Goal: Information Seeking & Learning: Compare options

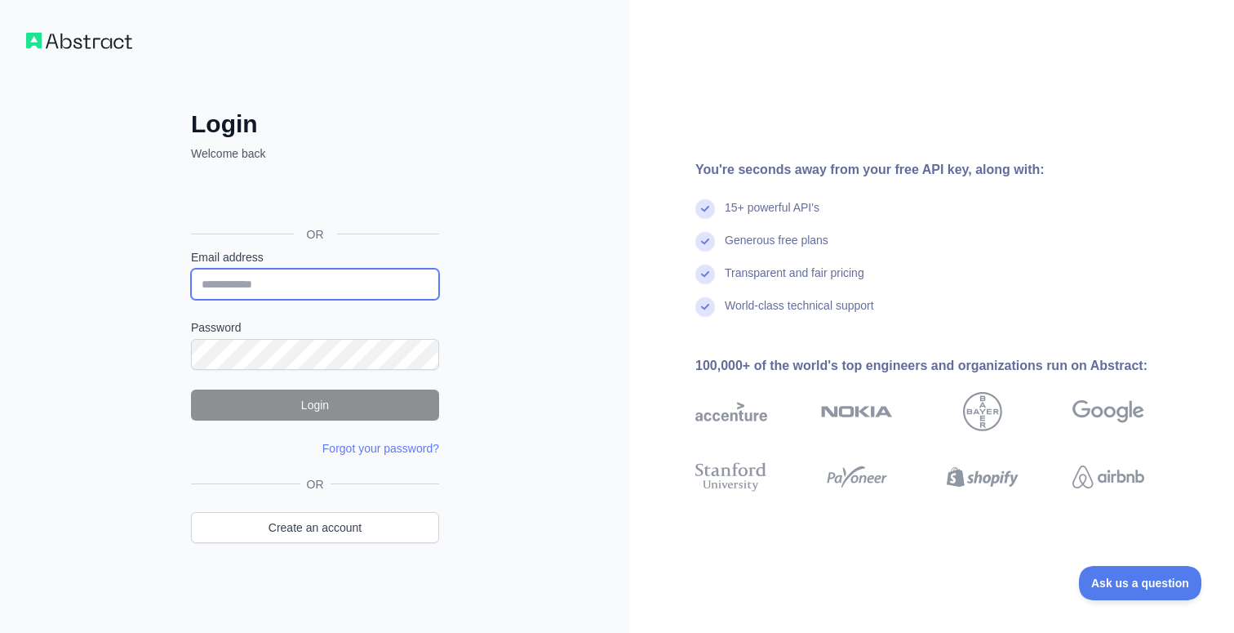
type input "**********"
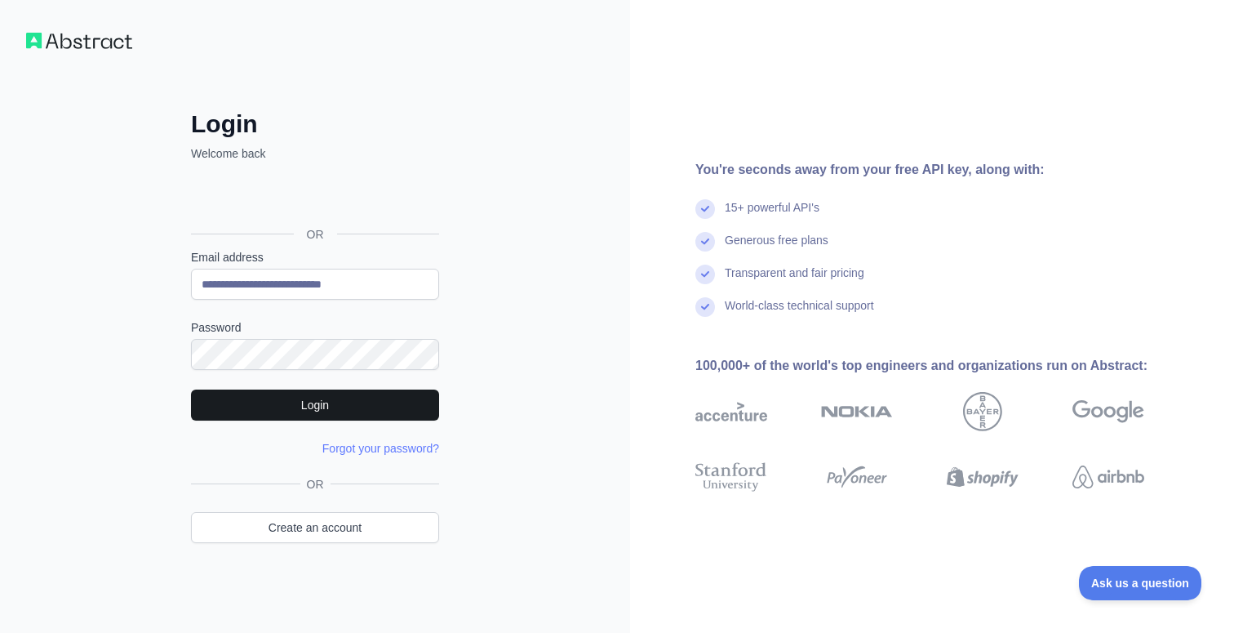
click at [329, 399] on button "Login" at bounding box center [315, 404] width 248 height 31
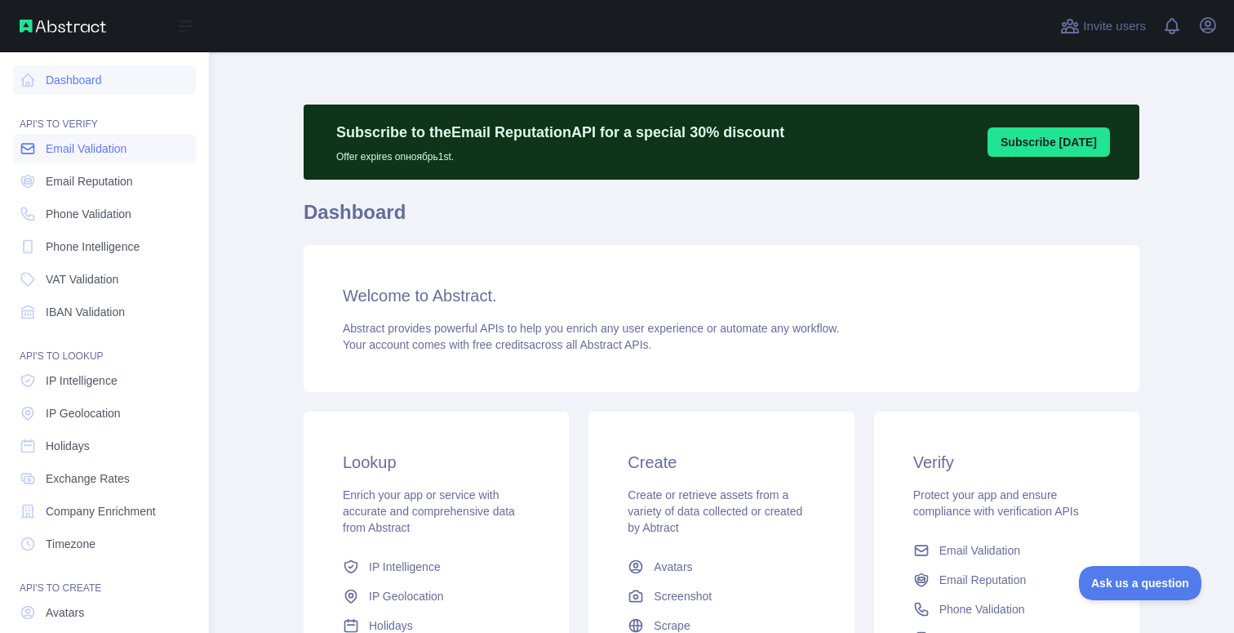
click at [30, 149] on icon at bounding box center [28, 148] width 16 height 16
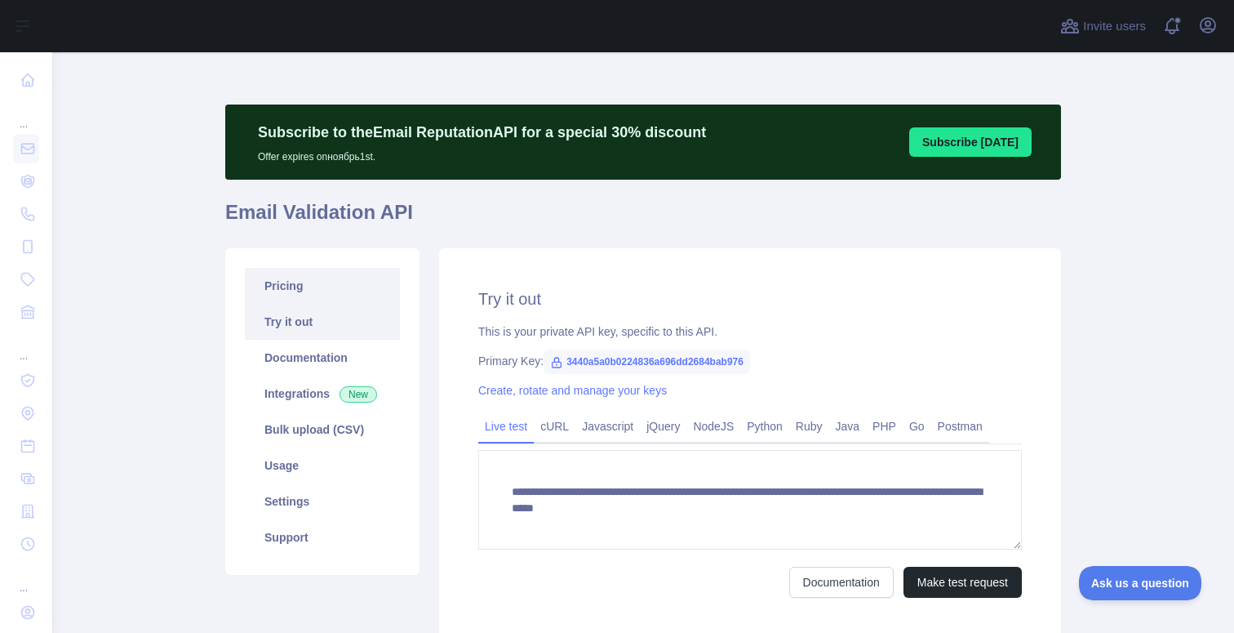
click at [319, 293] on link "Pricing" at bounding box center [322, 286] width 155 height 36
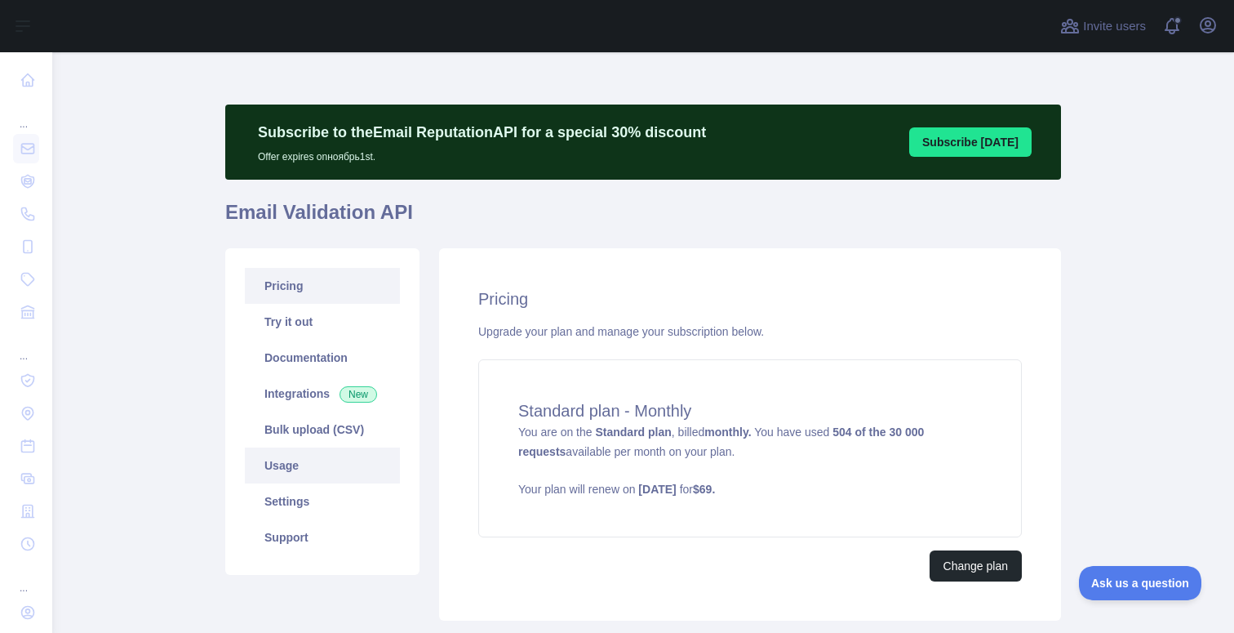
click at [302, 469] on link "Usage" at bounding box center [322, 465] width 155 height 36
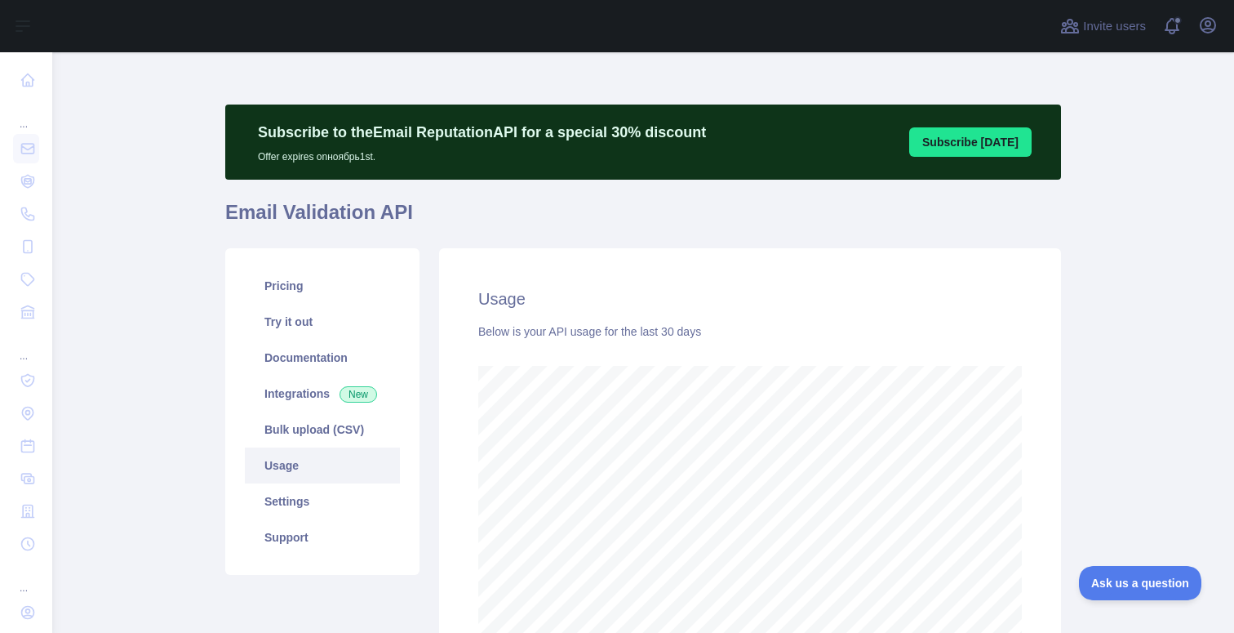
scroll to position [580, 1170]
click at [324, 292] on link "Pricing" at bounding box center [322, 286] width 155 height 36
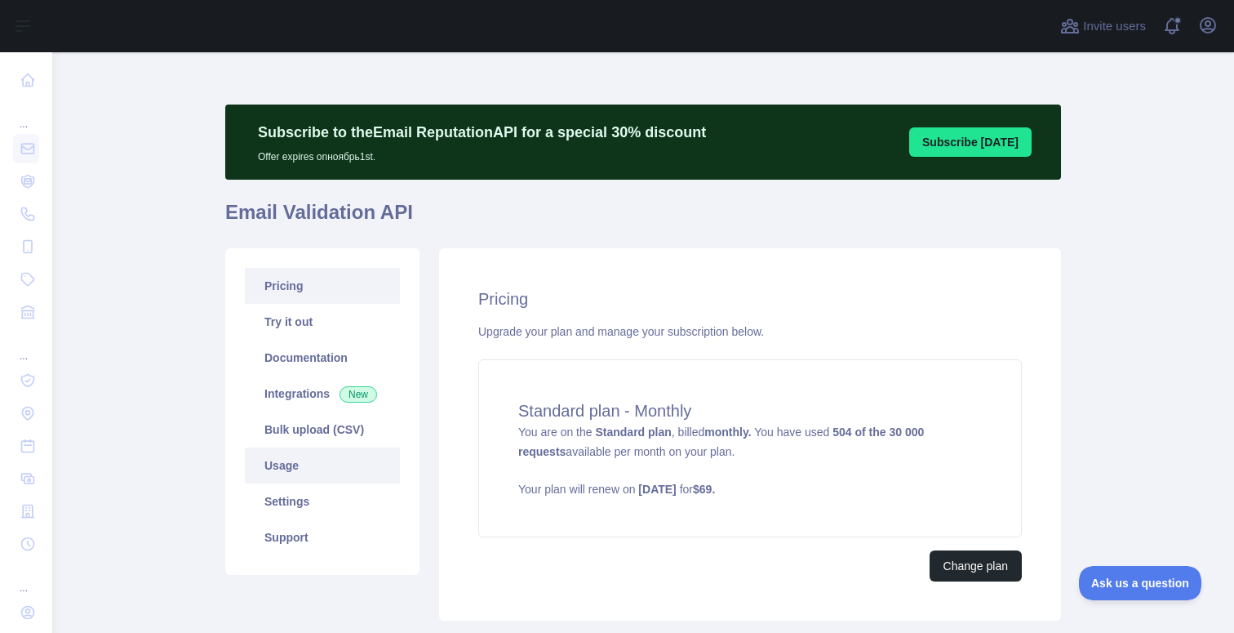
click at [292, 473] on link "Usage" at bounding box center [322, 465] width 155 height 36
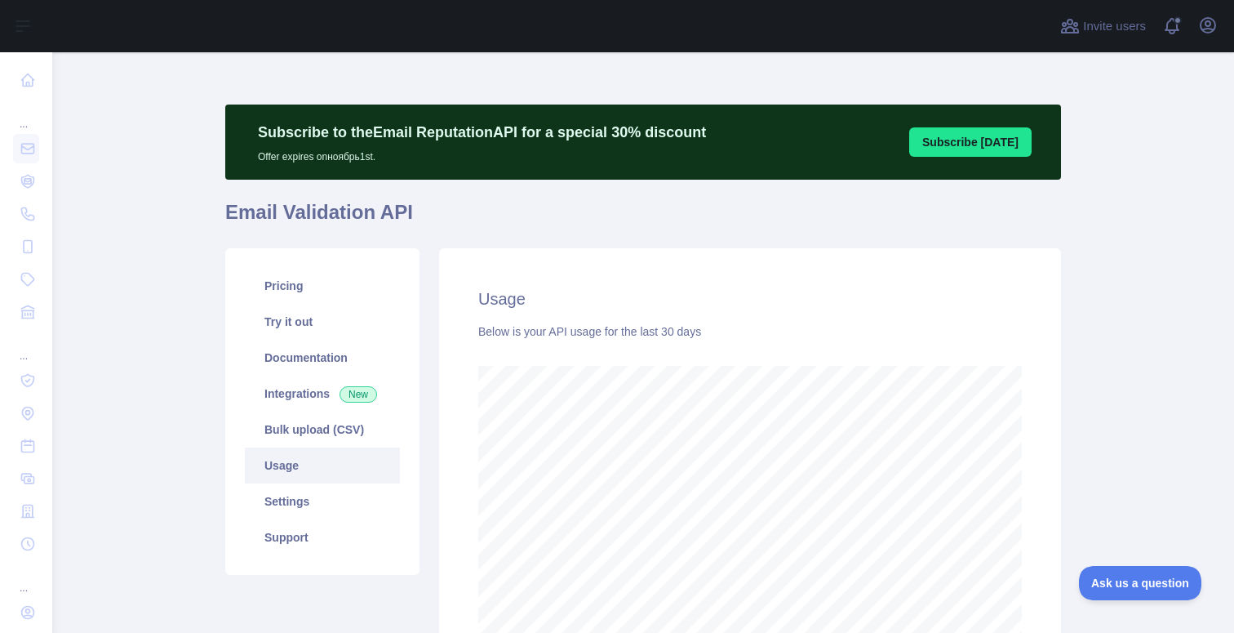
scroll to position [580, 1170]
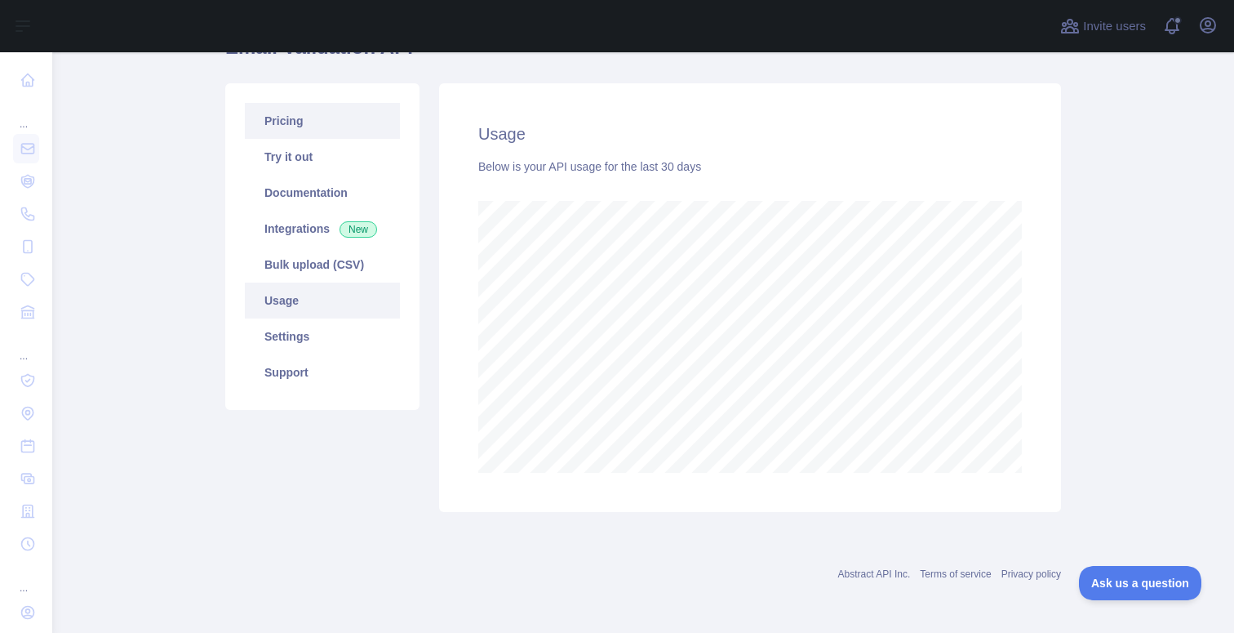
click at [310, 135] on link "Pricing" at bounding box center [322, 121] width 155 height 36
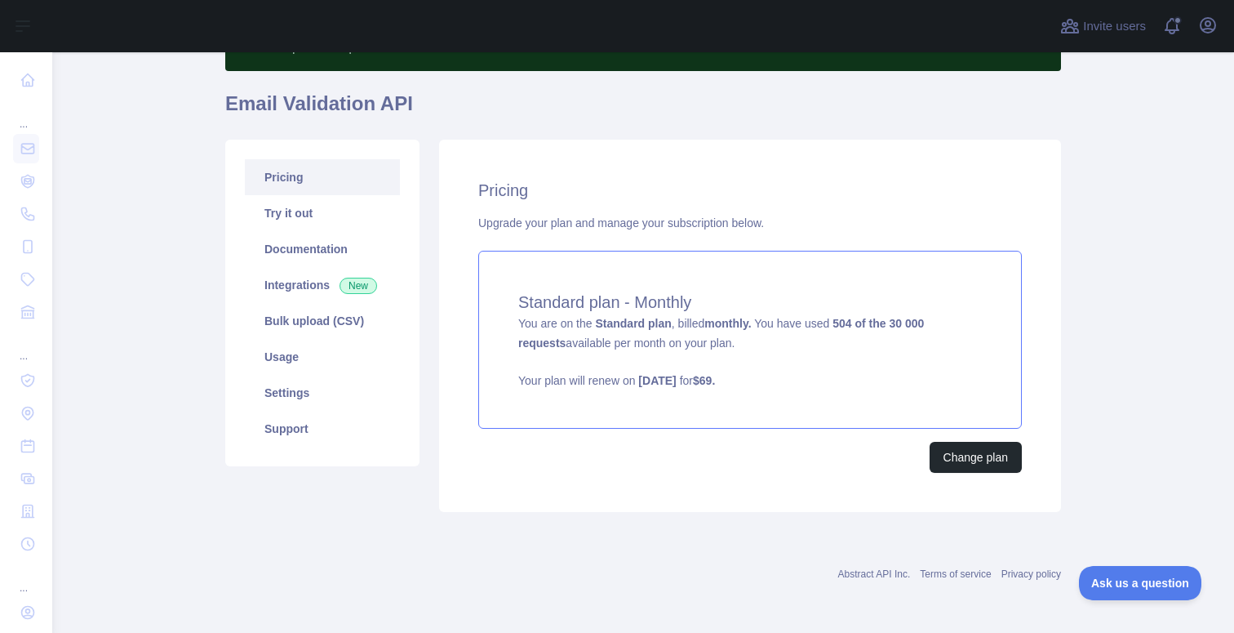
scroll to position [109, 0]
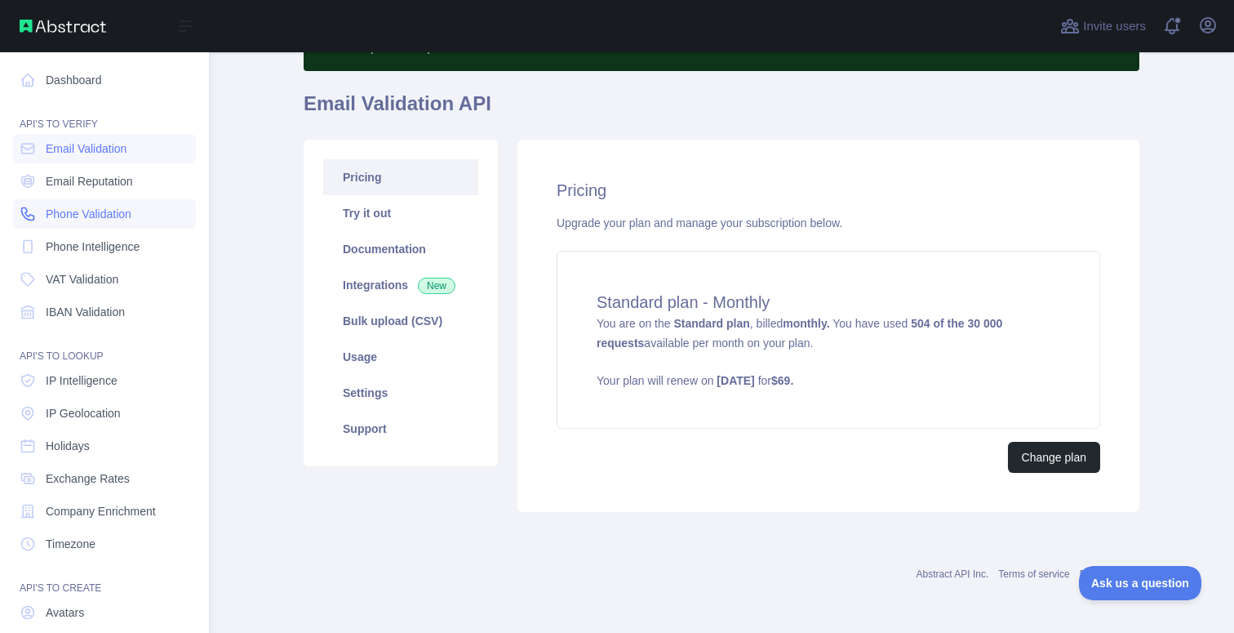
click at [62, 213] on span "Phone Validation" at bounding box center [89, 214] width 86 height 16
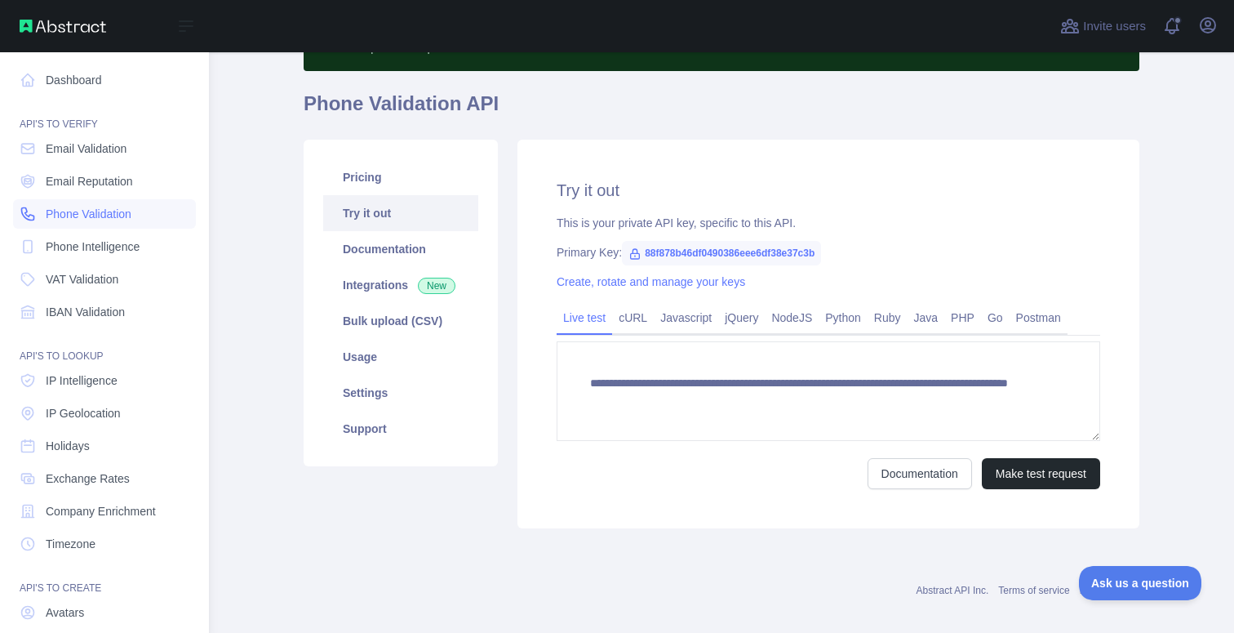
scroll to position [63, 0]
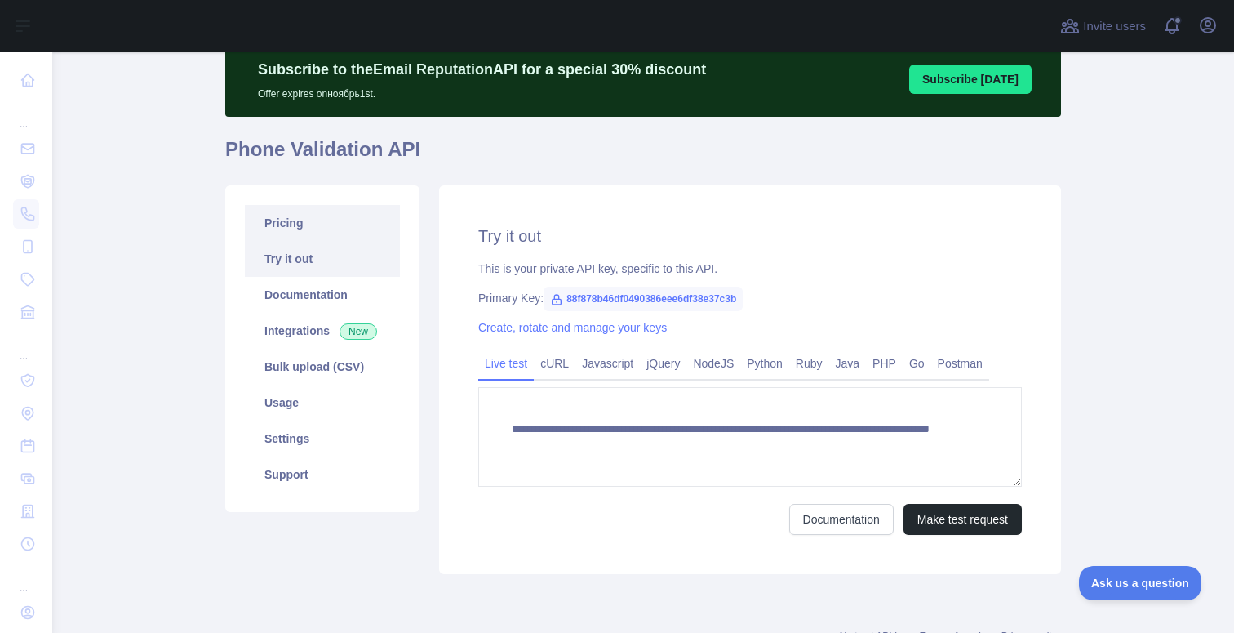
click at [343, 238] on link "Pricing" at bounding box center [322, 223] width 155 height 36
